Goal: Information Seeking & Learning: Learn about a topic

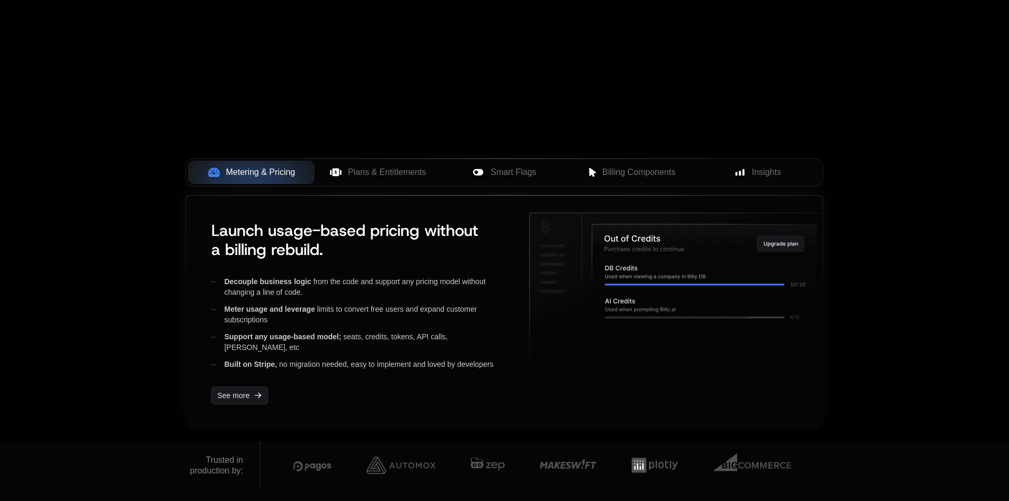
scroll to position [318, 0]
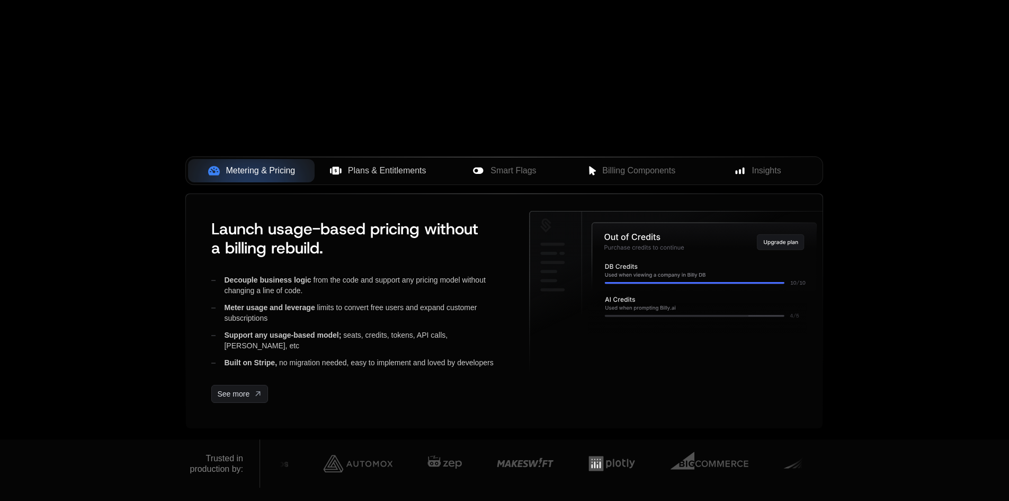
click at [409, 174] on span "Plans & Entitlements" at bounding box center [387, 170] width 78 height 13
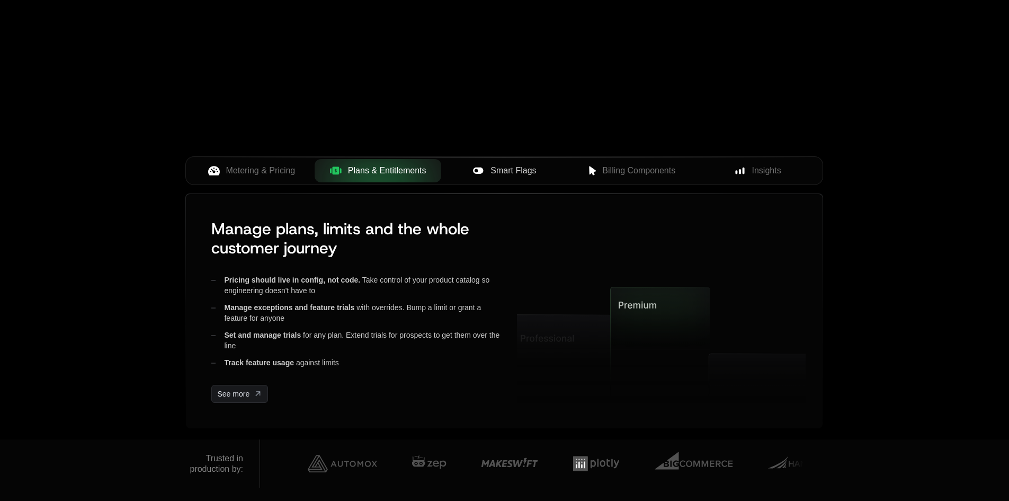
click at [550, 167] on div "Smart Flags" at bounding box center [505, 170] width 110 height 13
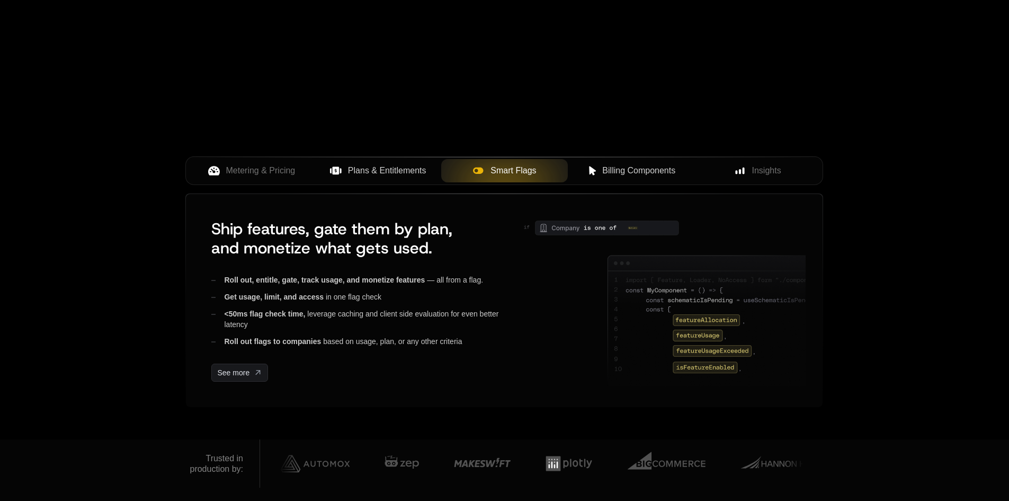
click at [643, 171] on span "Billing Components" at bounding box center [638, 170] width 73 height 13
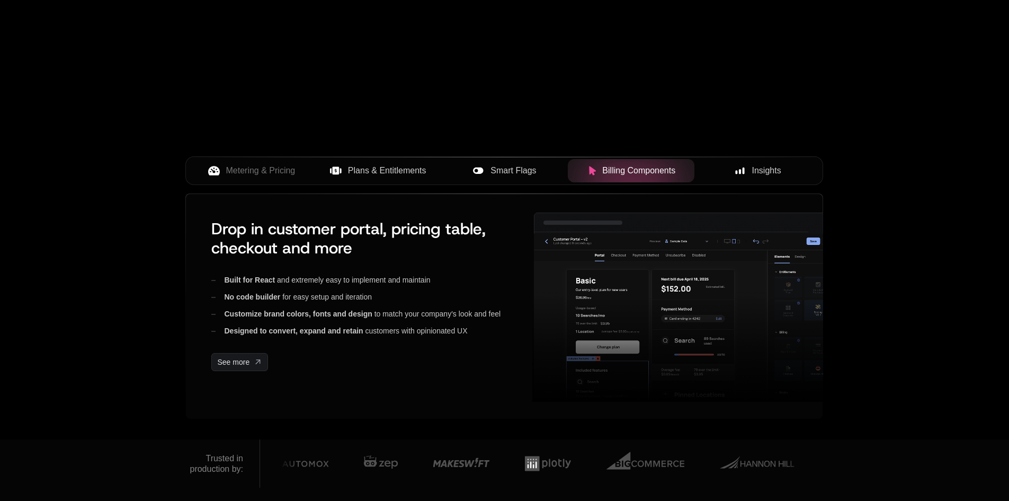
click at [764, 170] on span "Insights" at bounding box center [766, 170] width 29 height 13
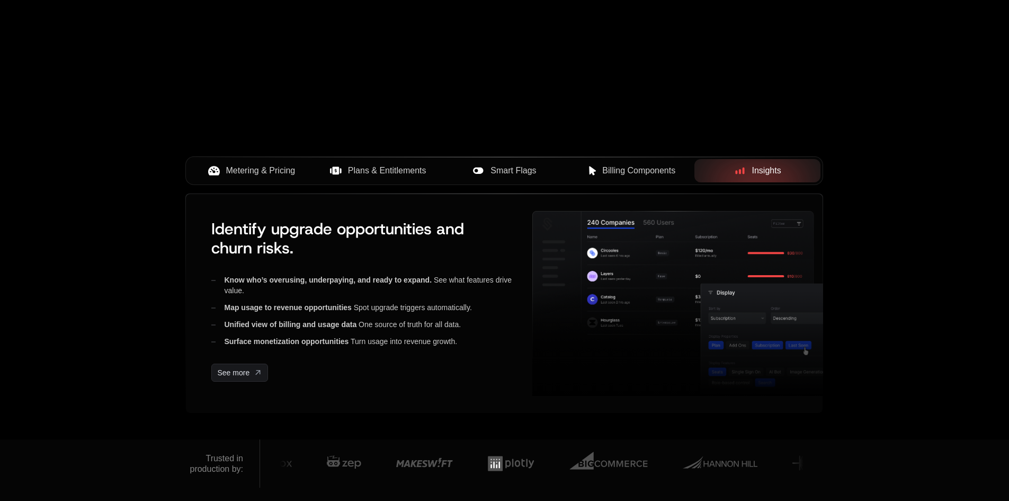
click at [278, 173] on span "Metering & Pricing" at bounding box center [260, 170] width 69 height 13
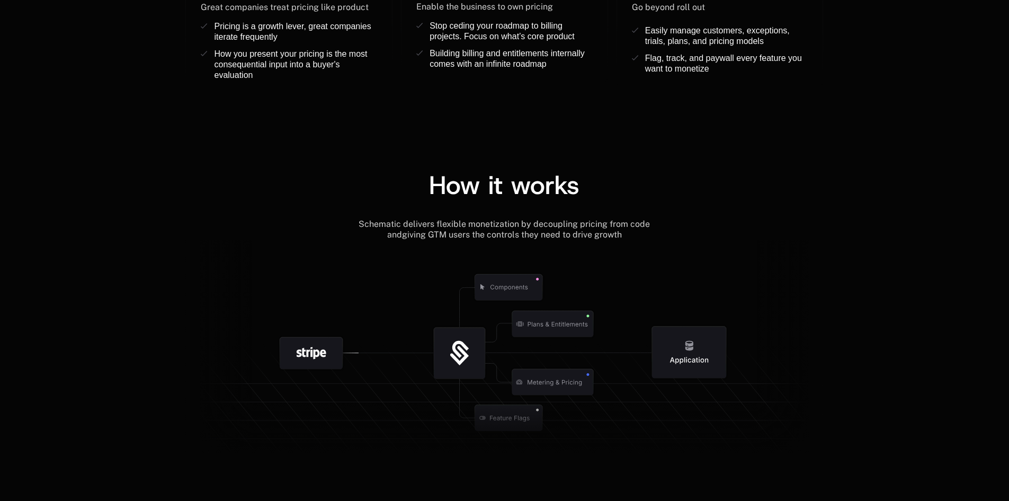
scroll to position [1060, 0]
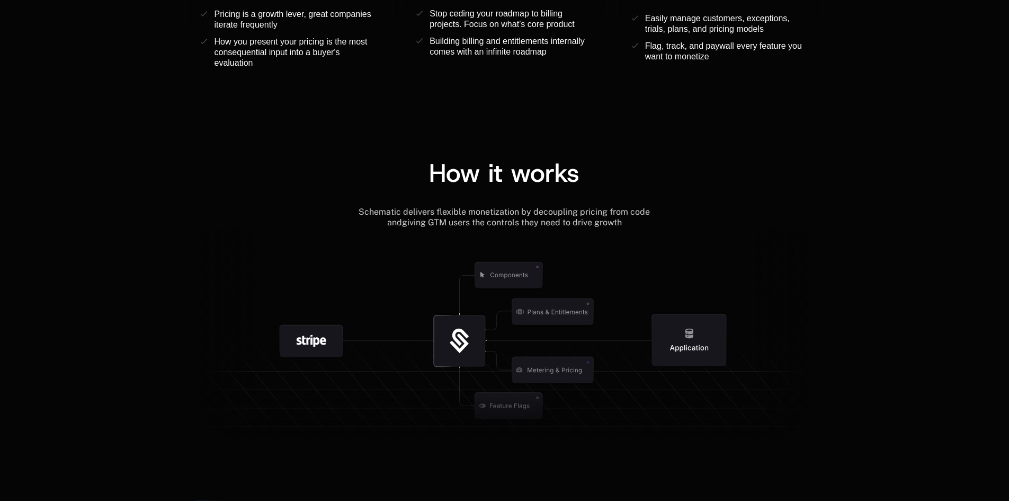
drag, startPoint x: 450, startPoint y: 330, endPoint x: 282, endPoint y: 255, distance: 183.3
click at [283, 256] on icon at bounding box center [504, 338] width 638 height 221
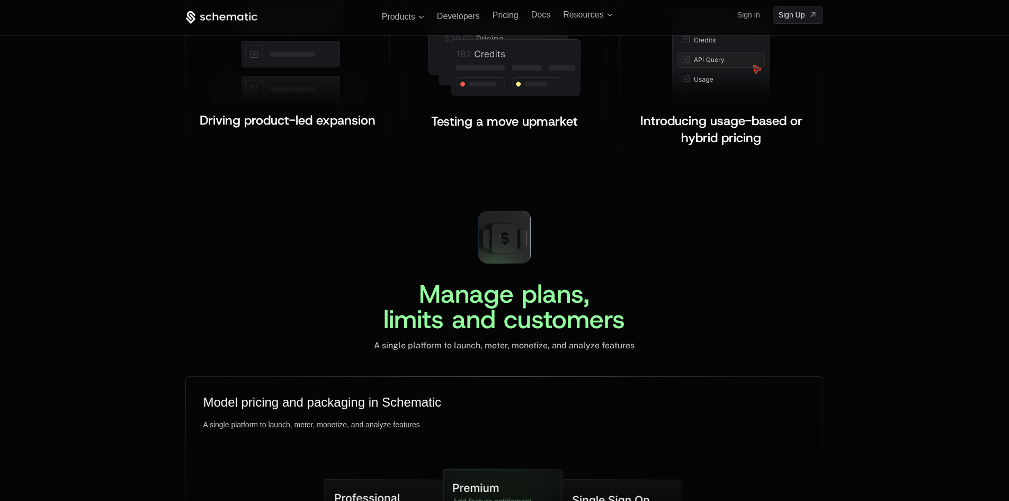
scroll to position [2278, 0]
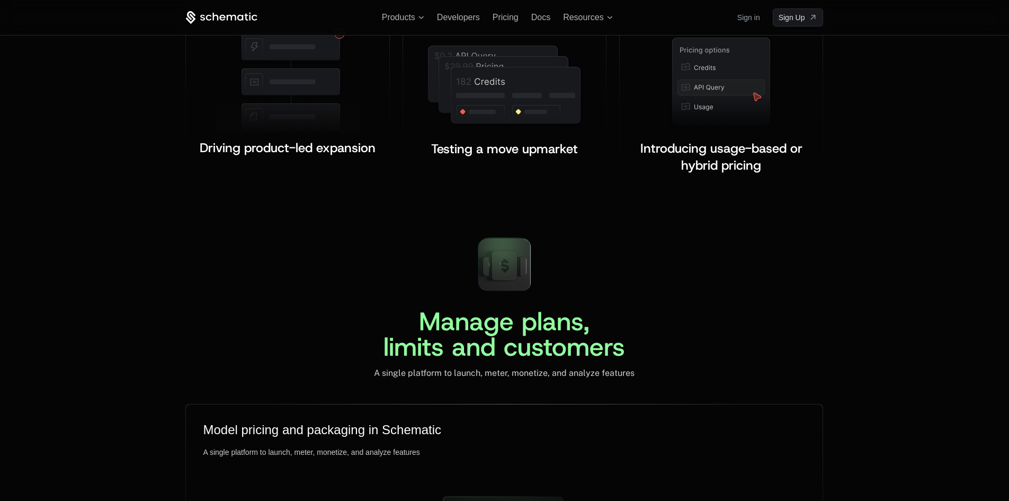
click at [376, 243] on div "Manage plans, limits and customers A single platform to launch, meter, monetize…" at bounding box center [504, 303] width 638 height 149
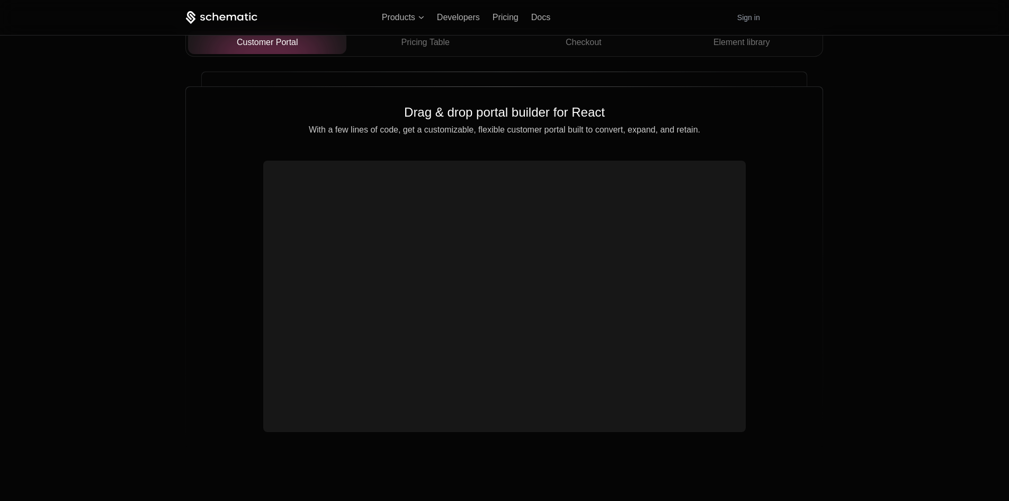
scroll to position [3762, 0]
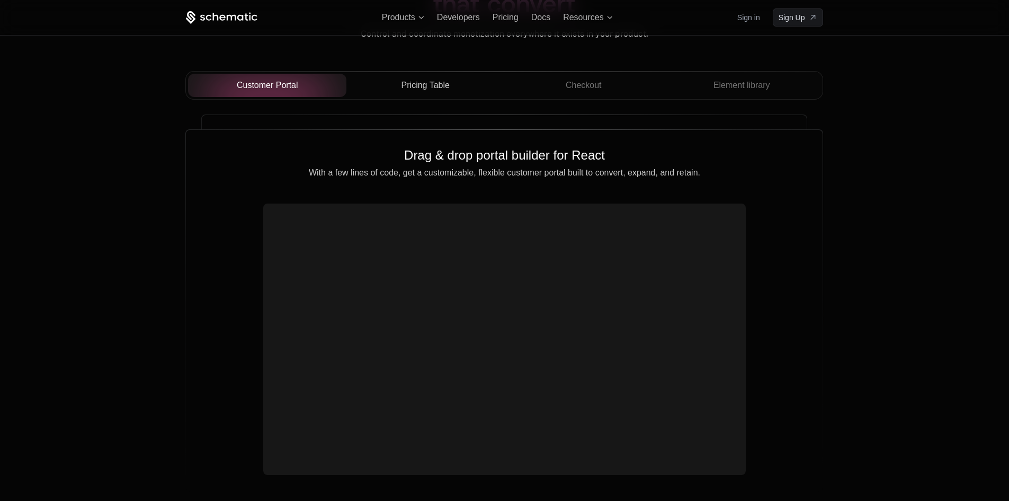
click at [429, 80] on span "Pricing Table" at bounding box center [426, 85] width 48 height 13
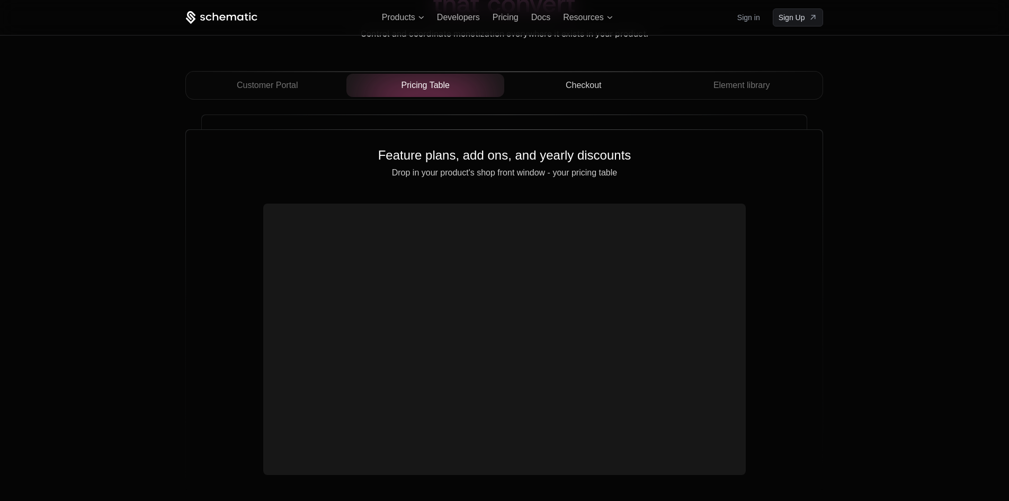
click at [607, 82] on div "Checkout" at bounding box center [583, 85] width 141 height 13
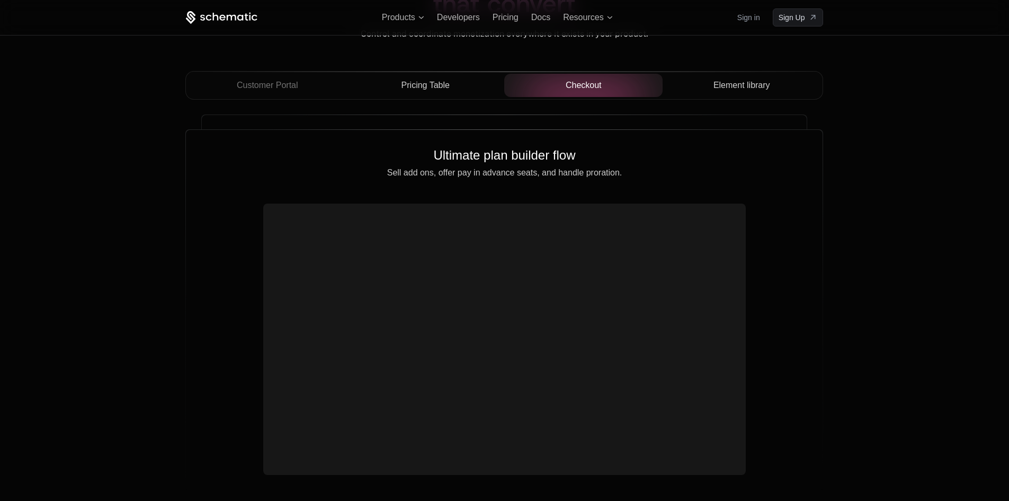
click at [744, 90] on span "Element library" at bounding box center [742, 85] width 57 height 13
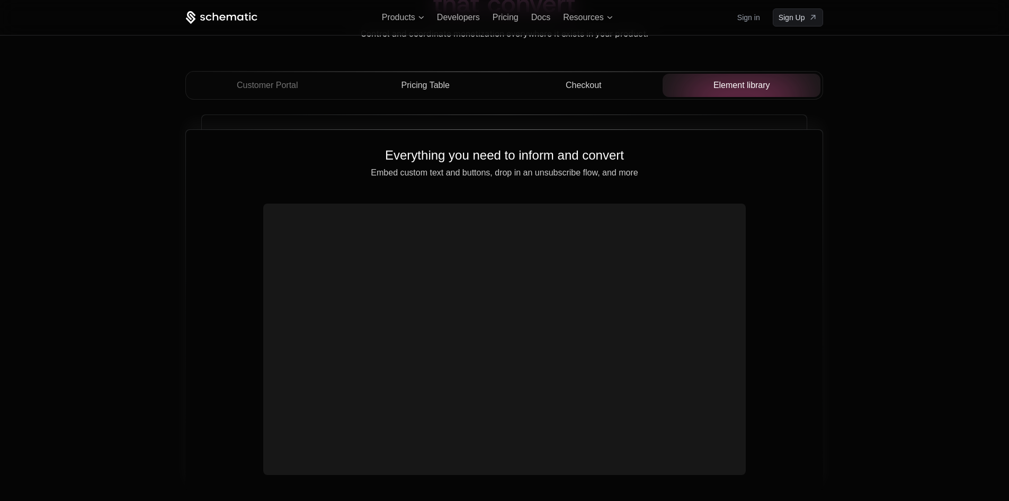
click at [597, 368] on video at bounding box center [505, 326] width 474 height 237
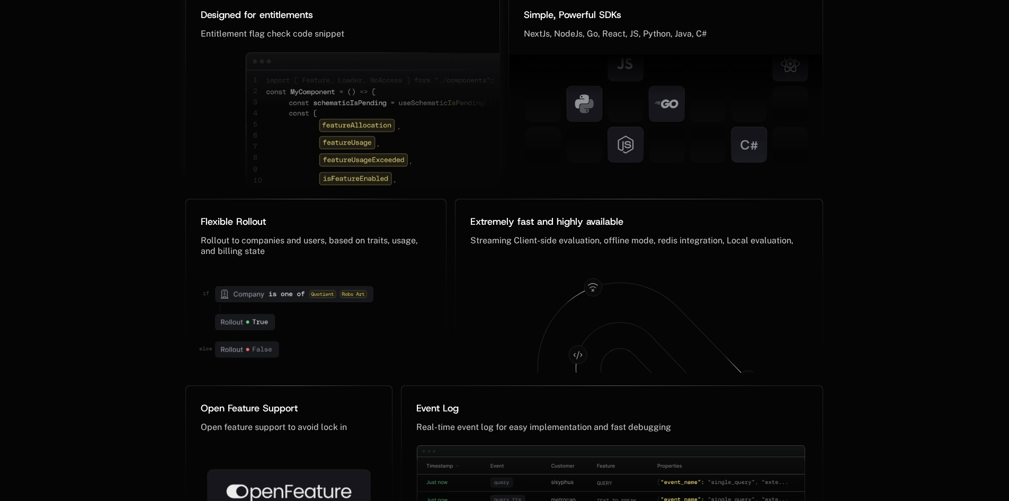
scroll to position [5086, 0]
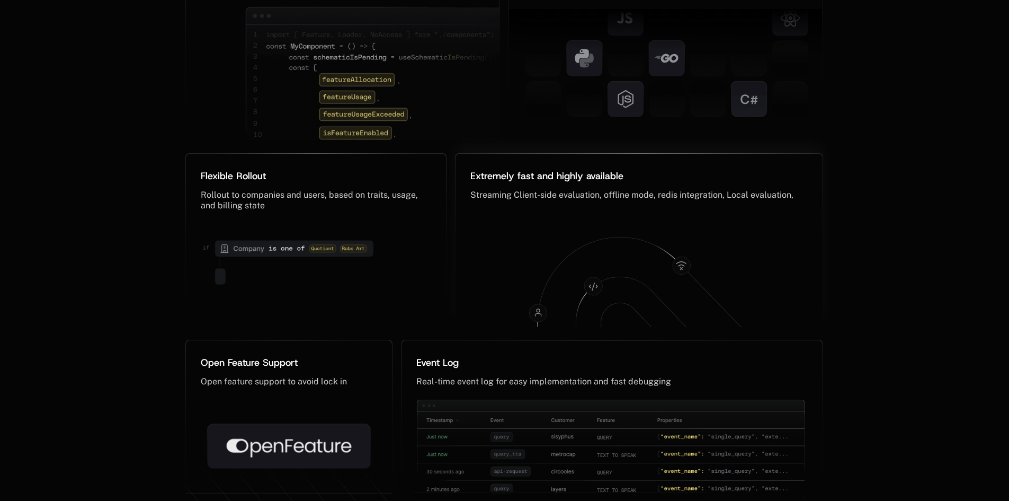
drag, startPoint x: 593, startPoint y: 299, endPoint x: 810, endPoint y: 308, distance: 217.4
click at [810, 308] on icon at bounding box center [639, 273] width 347 height 114
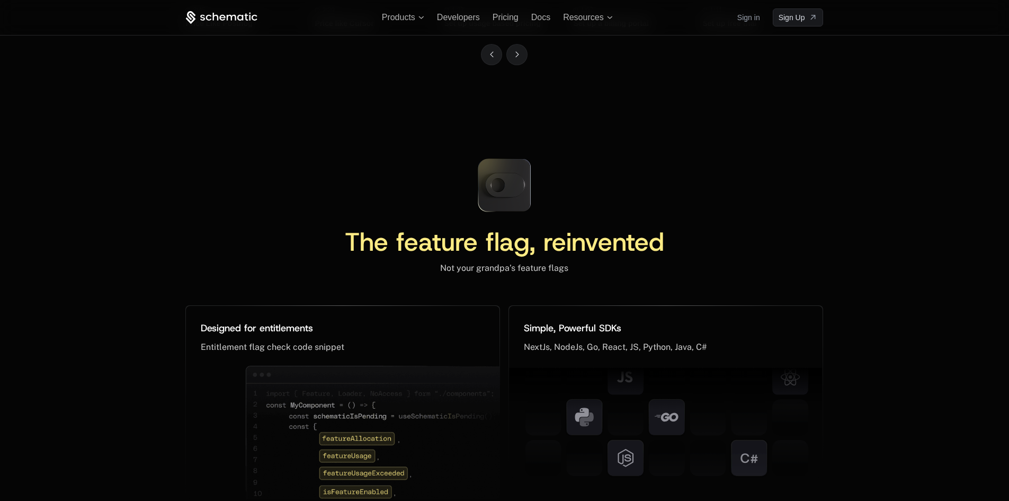
scroll to position [4469, 0]
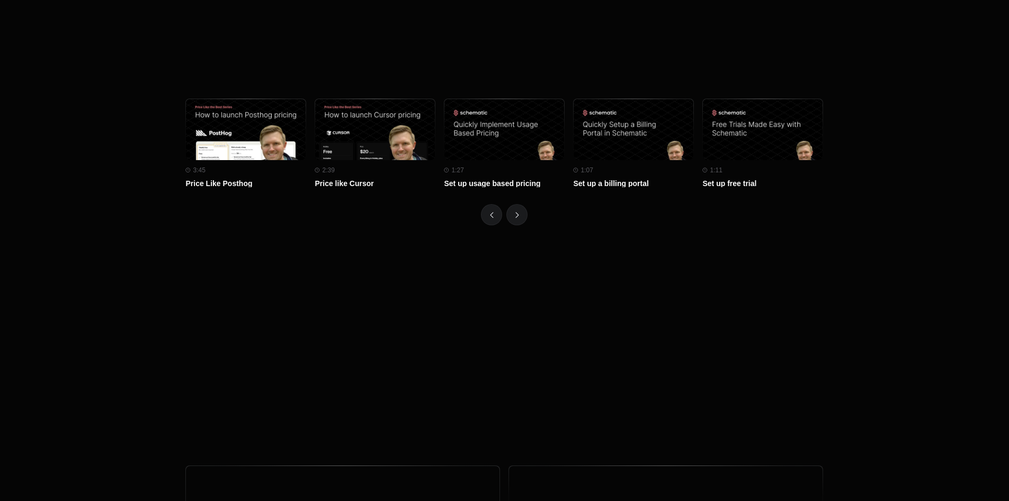
scroll to position [4046, 0]
